Goal: Information Seeking & Learning: Learn about a topic

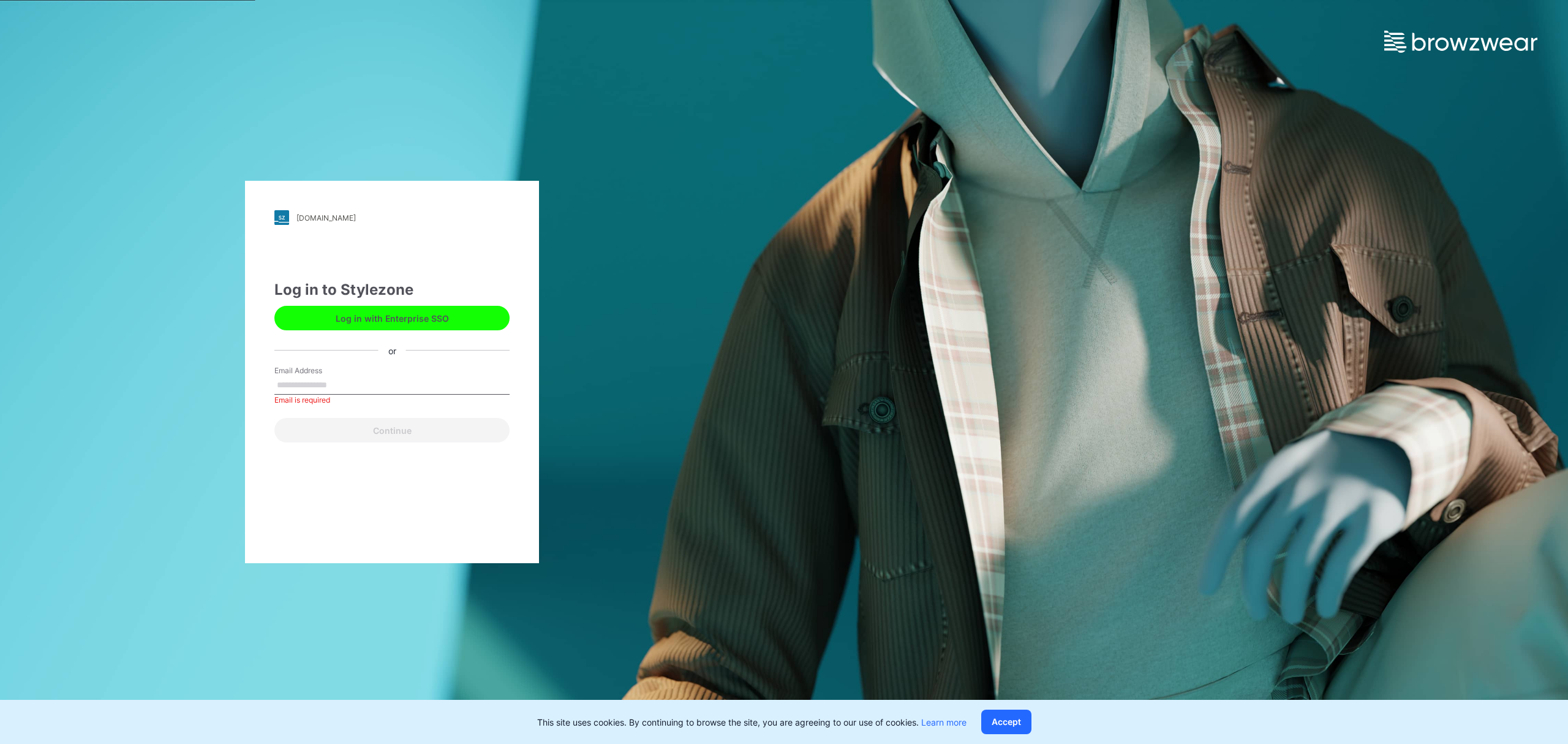
click at [327, 386] on input "Email Address" at bounding box center [392, 385] width 235 height 19
type input "**********"
click at [381, 440] on button "Continue" at bounding box center [392, 429] width 235 height 24
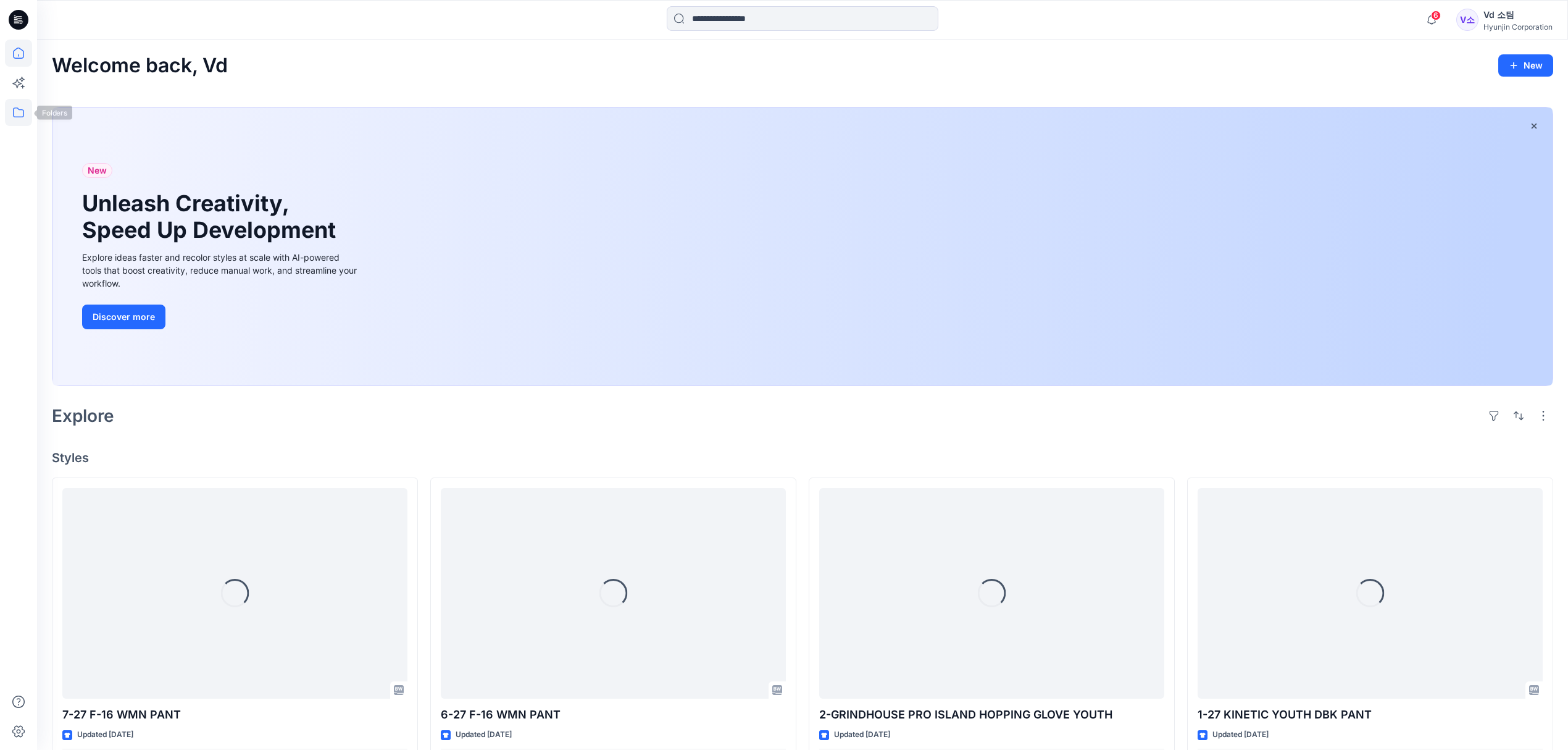
click at [22, 114] on icon at bounding box center [19, 112] width 27 height 27
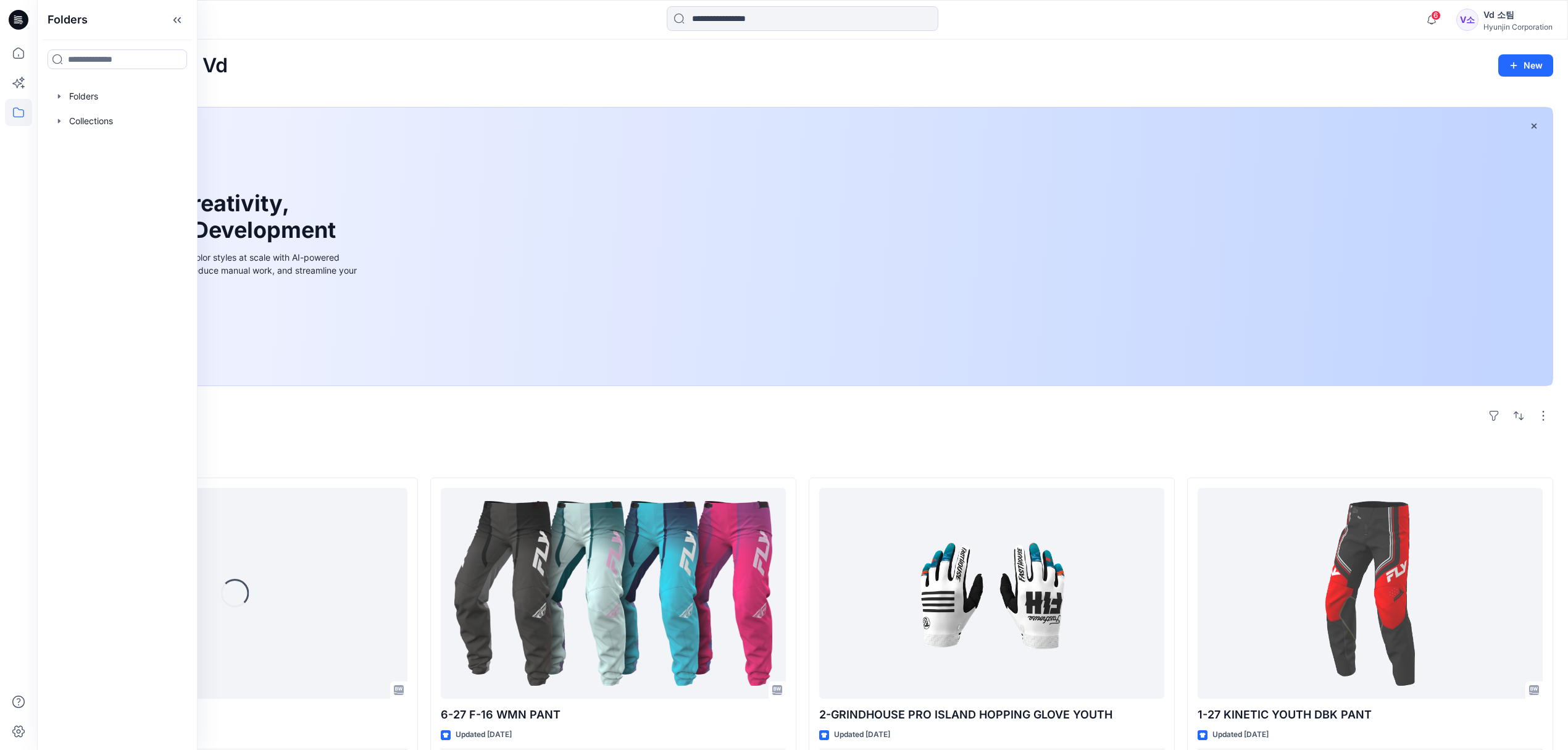
click at [98, 95] on div at bounding box center [117, 96] width 141 height 25
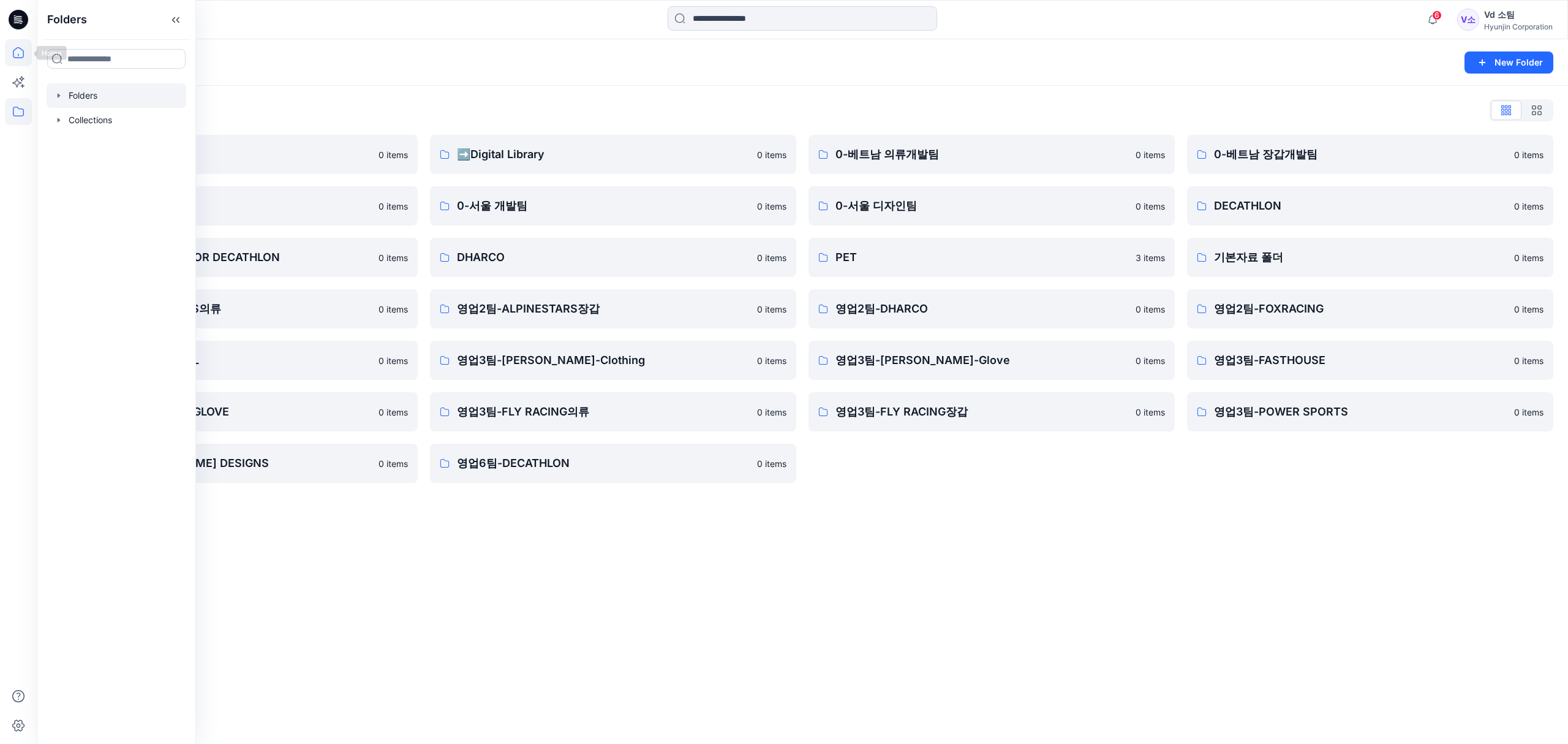
click at [24, 48] on icon at bounding box center [19, 53] width 27 height 27
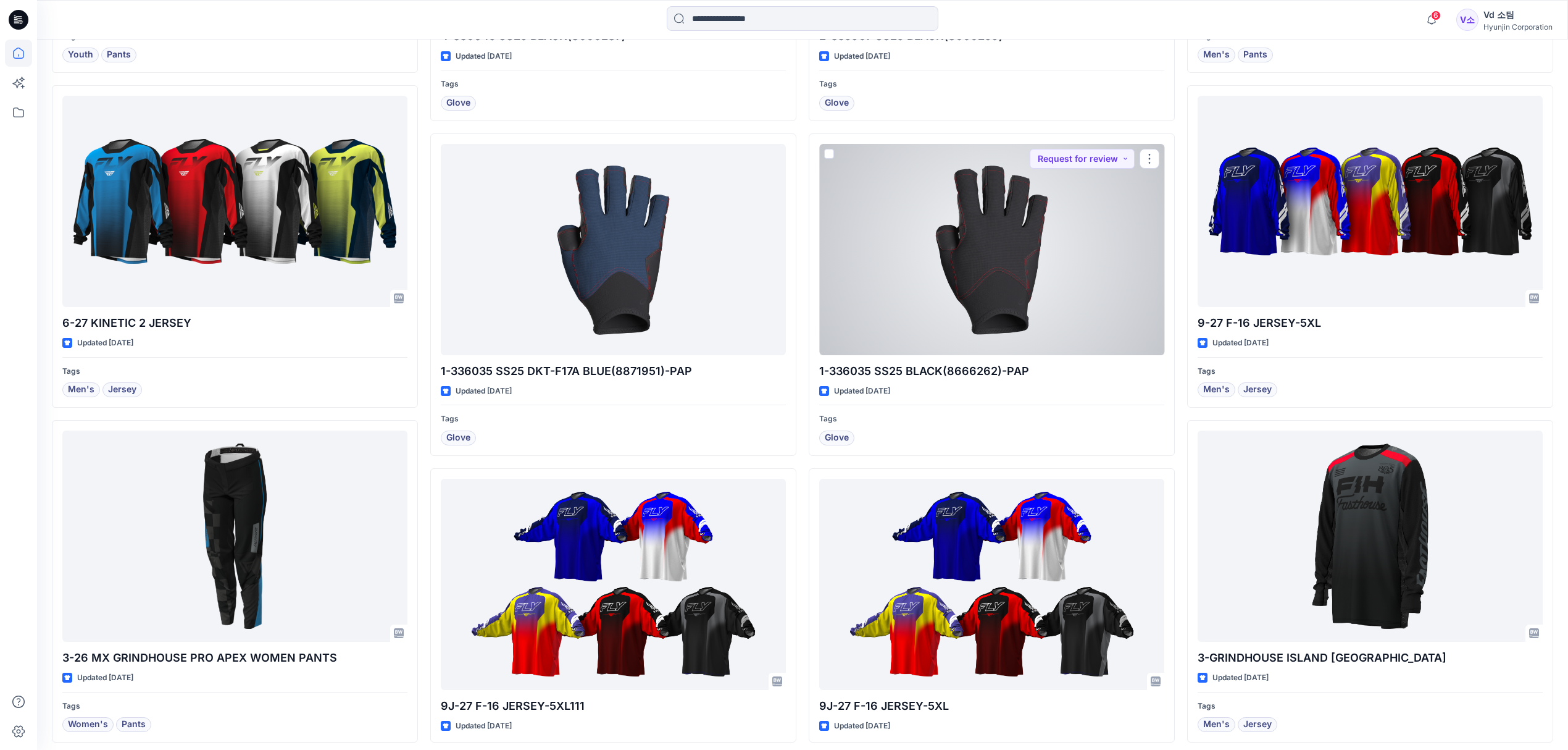
scroll to position [1685, 0]
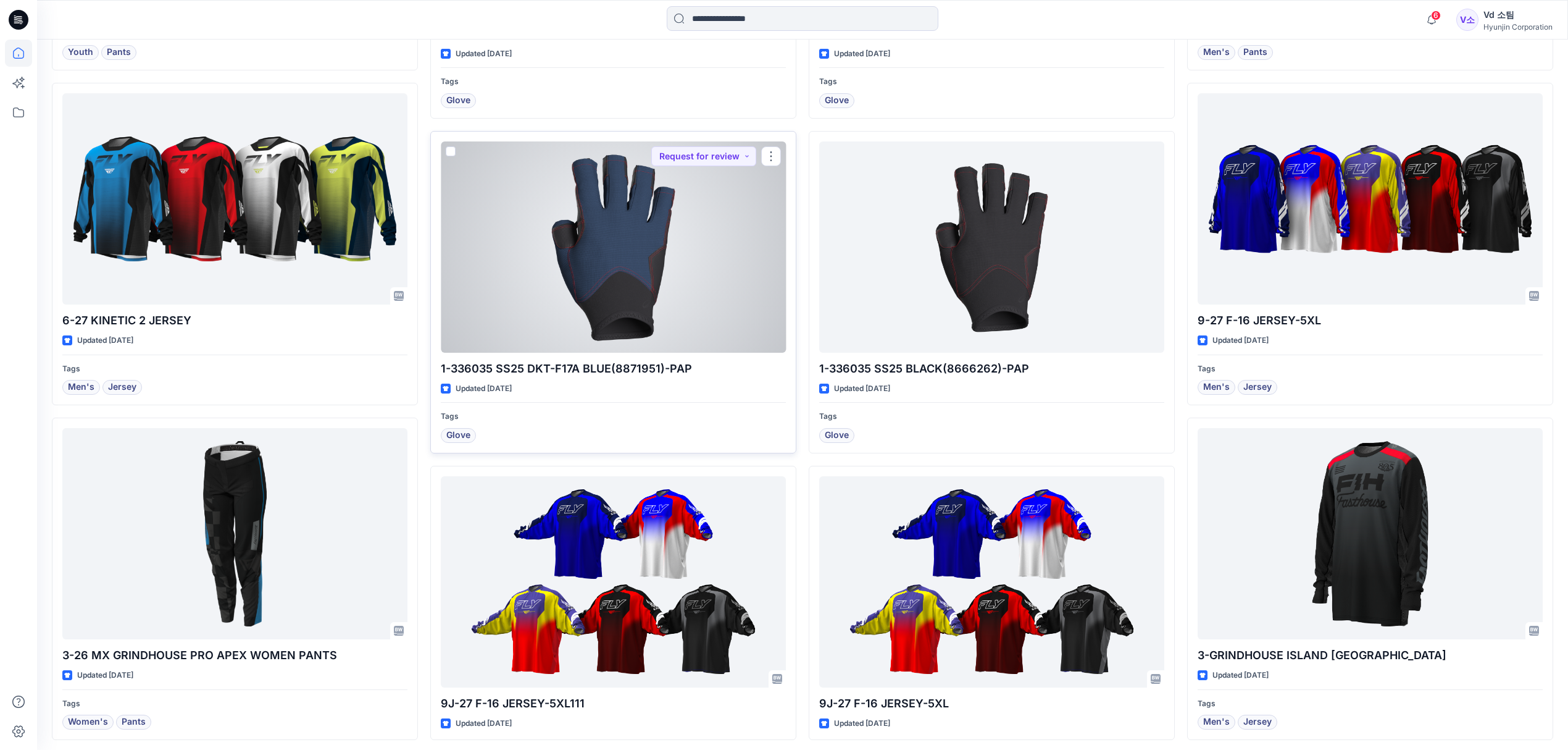
click at [642, 285] on div at bounding box center [613, 246] width 345 height 211
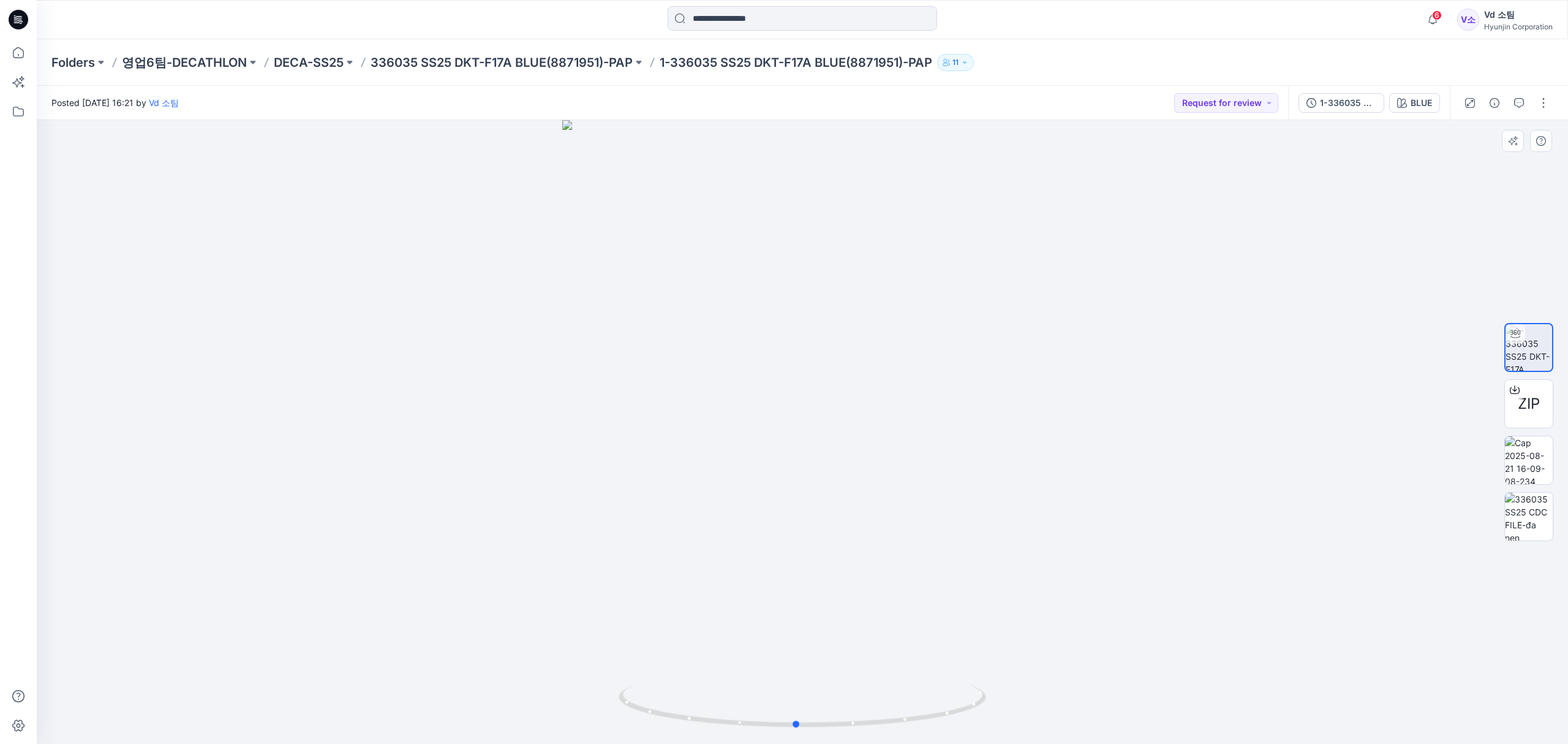
drag, startPoint x: 773, startPoint y: 725, endPoint x: 1135, endPoint y: 687, distance: 364.0
click at [1135, 687] on div at bounding box center [803, 432] width 1532 height 623
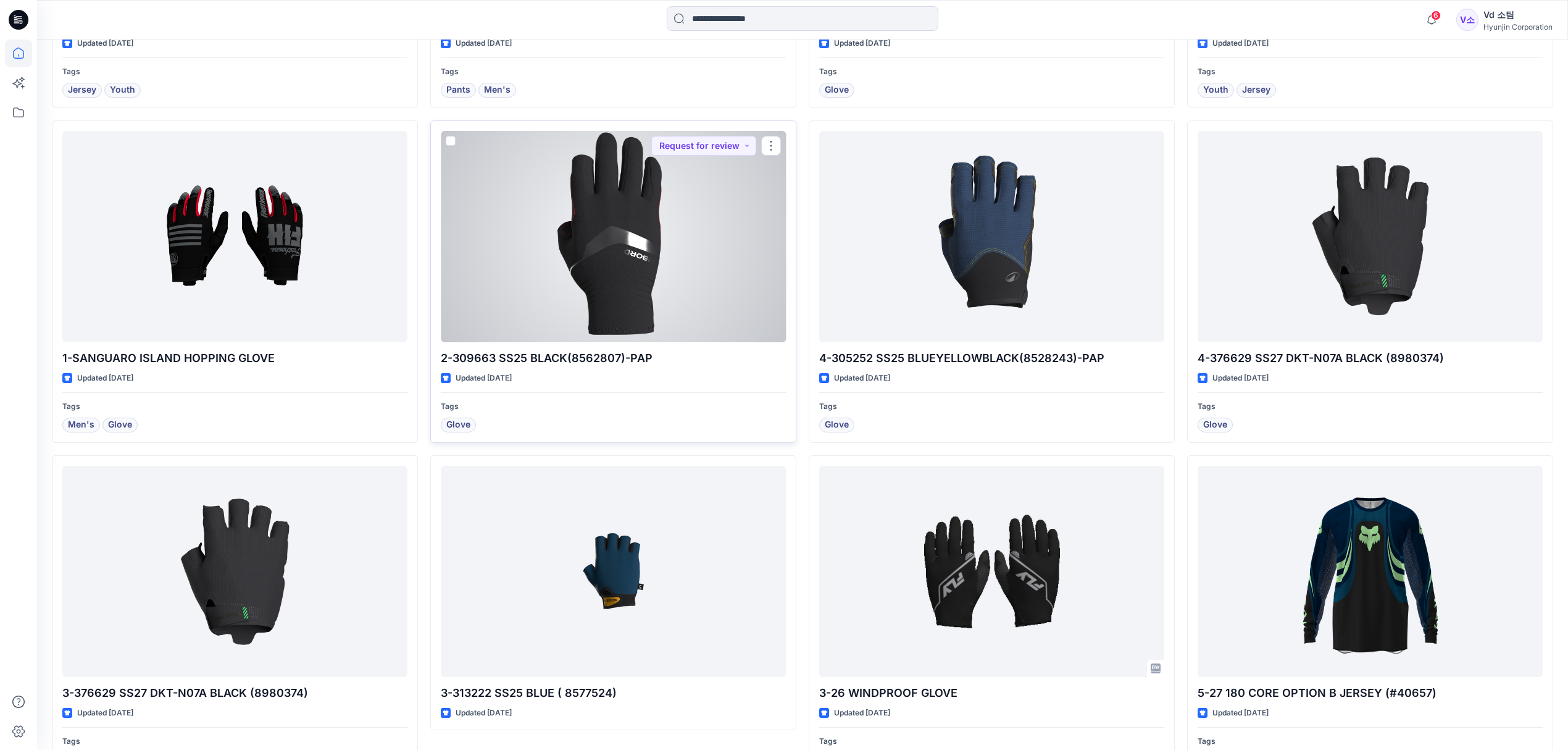
scroll to position [2743, 0]
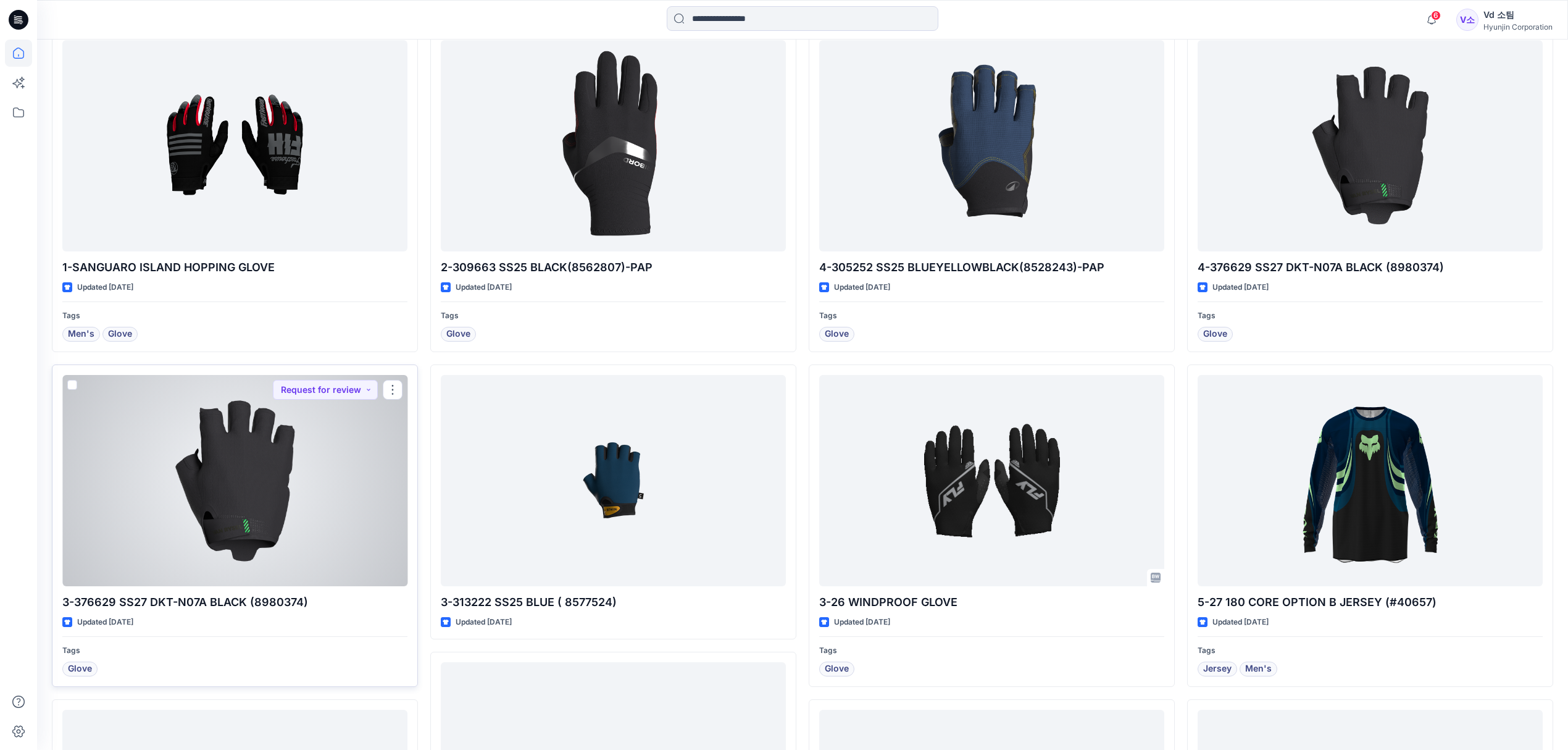
click at [250, 522] on div at bounding box center [235, 480] width 345 height 211
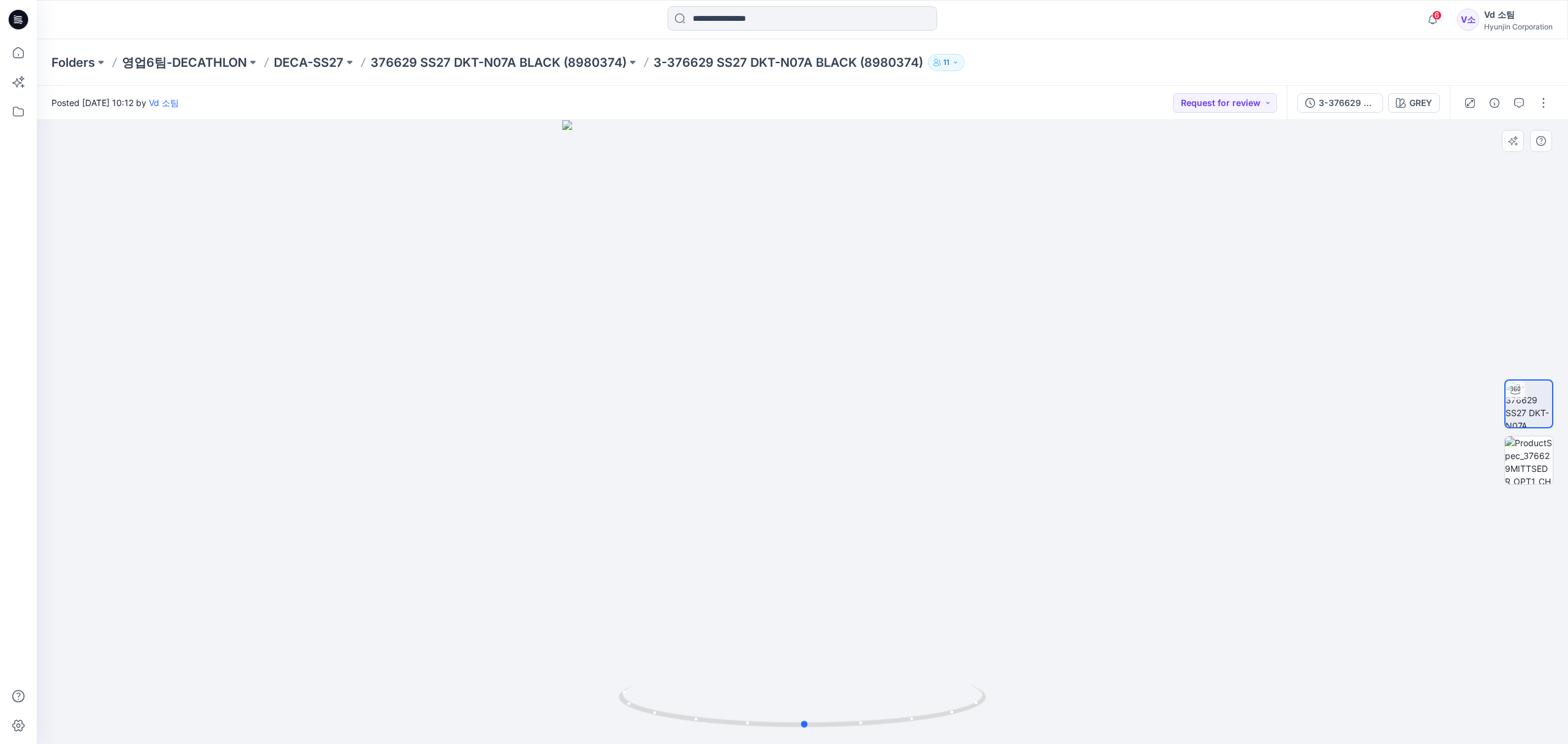
drag, startPoint x: 761, startPoint y: 722, endPoint x: 535, endPoint y: 248, distance: 525.1
click at [1123, 688] on div at bounding box center [803, 432] width 1532 height 623
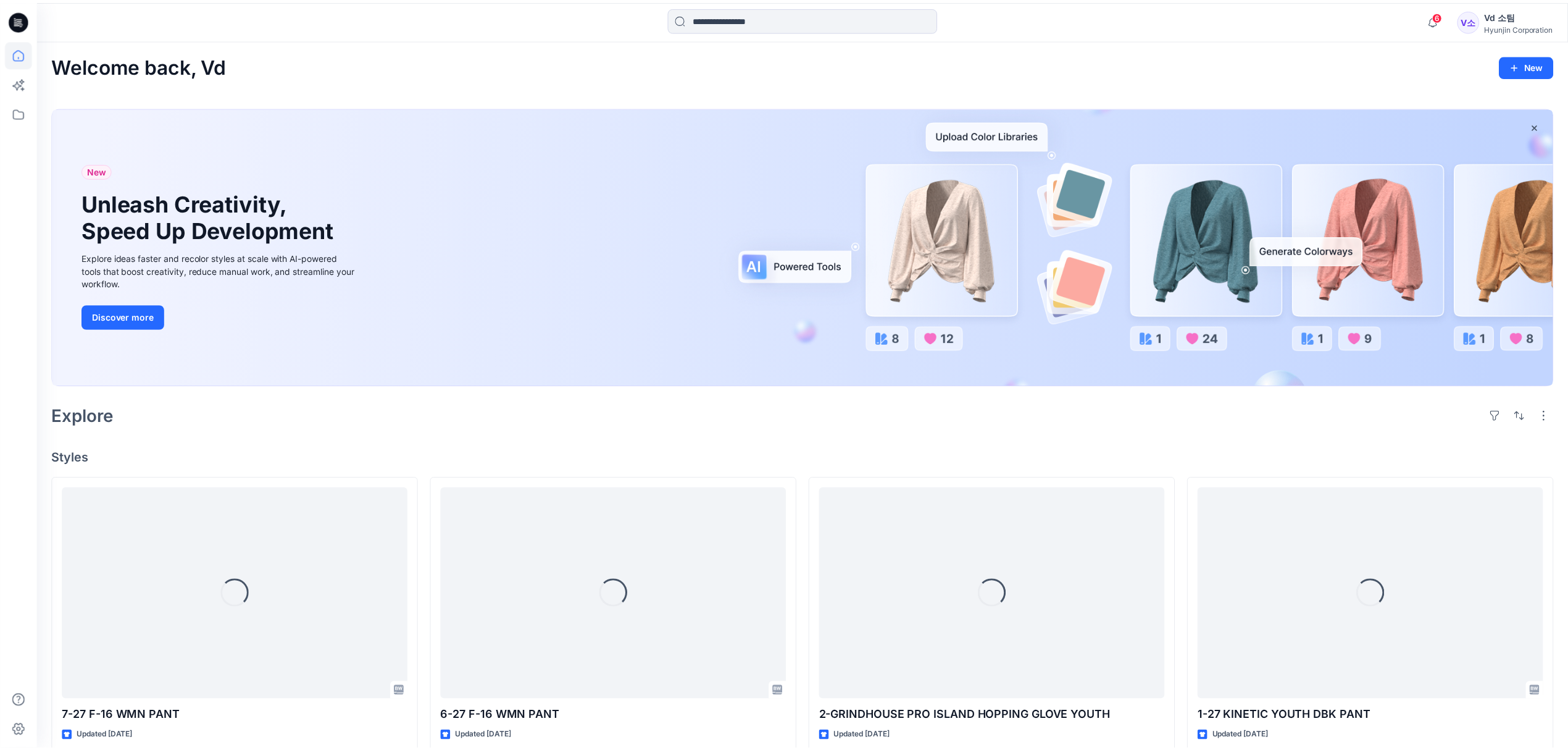
scroll to position [2743, 0]
